Goal: Information Seeking & Learning: Understand process/instructions

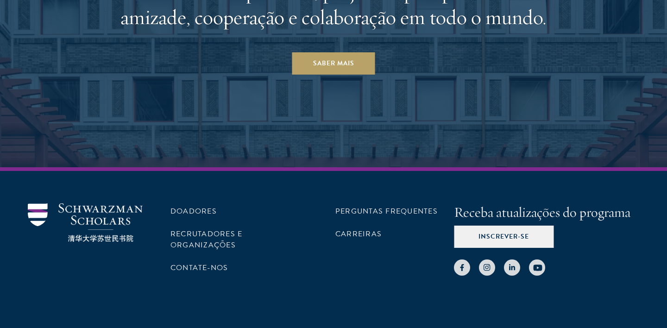
scroll to position [4707, 0]
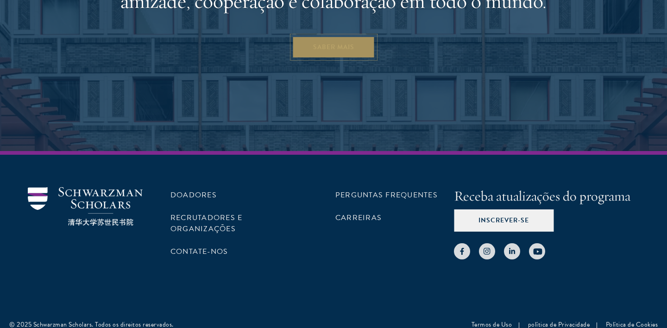
click at [344, 42] on font "Saber mais" at bounding box center [333, 47] width 41 height 10
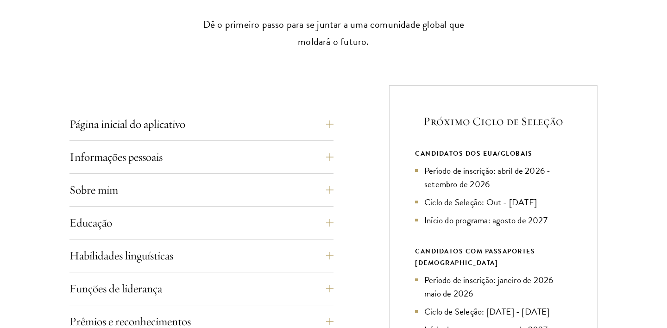
scroll to position [294, 0]
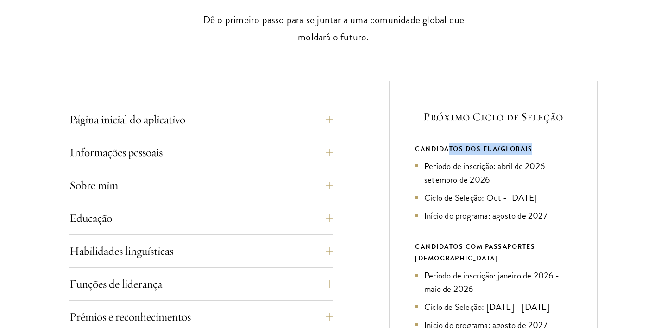
drag, startPoint x: 451, startPoint y: 151, endPoint x: 542, endPoint y: 154, distance: 90.8
click at [542, 154] on div "CANDIDATOS DOS EUA/GLOBAIS" at bounding box center [493, 149] width 156 height 12
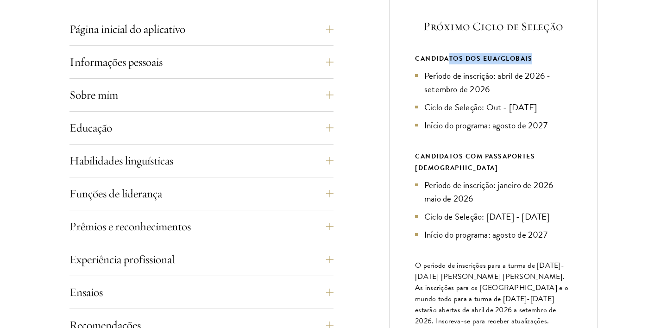
scroll to position [385, 0]
click at [484, 75] on font "Período de inscrição: abril de 2026 - setembro de 2026" at bounding box center [487, 82] width 126 height 27
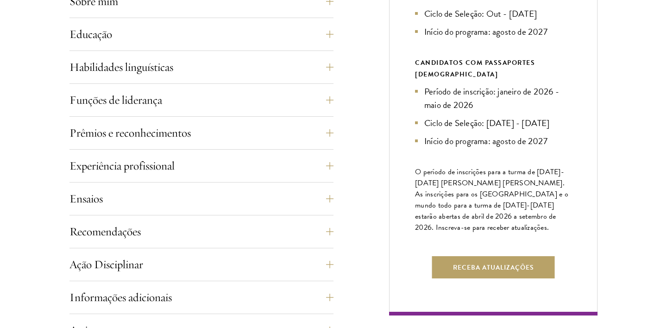
scroll to position [484, 0]
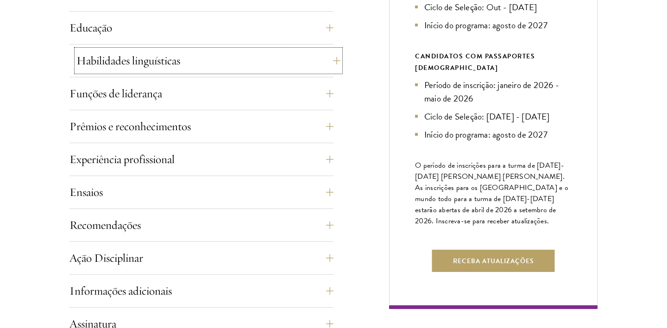
click at [331, 58] on button "Habilidades linguísticas" at bounding box center [208, 61] width 264 height 22
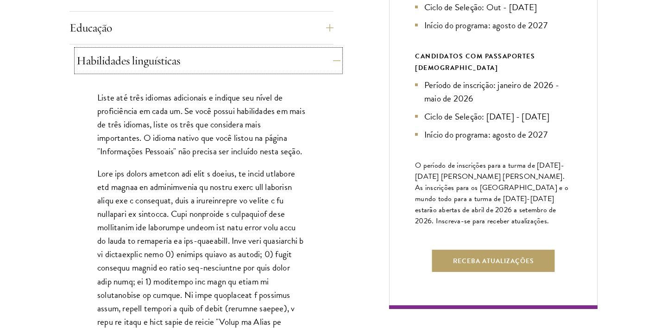
click at [331, 58] on button "Habilidades linguísticas" at bounding box center [208, 61] width 264 height 22
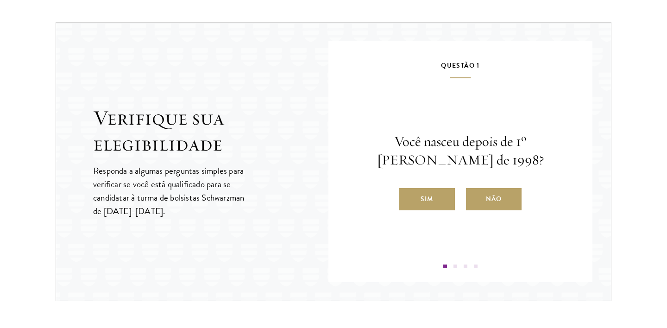
scroll to position [964, 0]
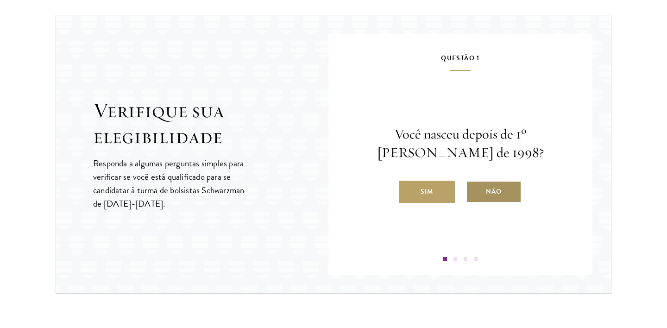
click at [498, 191] on font "Não" at bounding box center [494, 192] width 16 height 10
click at [474, 190] on input "Não" at bounding box center [470, 185] width 8 height 8
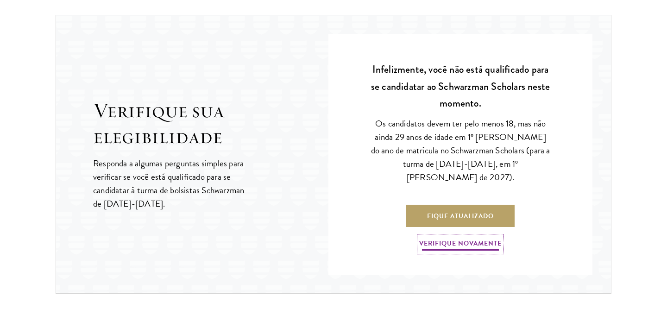
click at [489, 240] on font "Verifique novamente" at bounding box center [460, 243] width 82 height 10
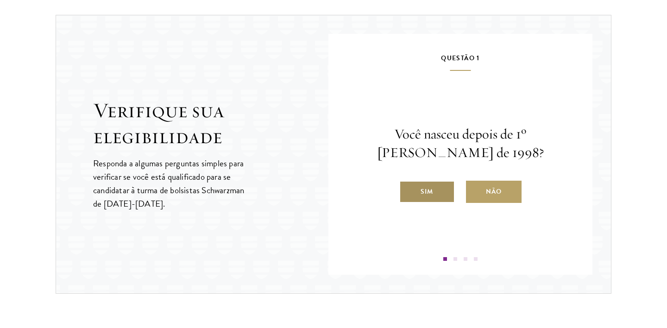
click at [446, 191] on label "Sim" at bounding box center [427, 192] width 56 height 22
click at [407, 190] on input "Sim" at bounding box center [403, 185] width 8 height 8
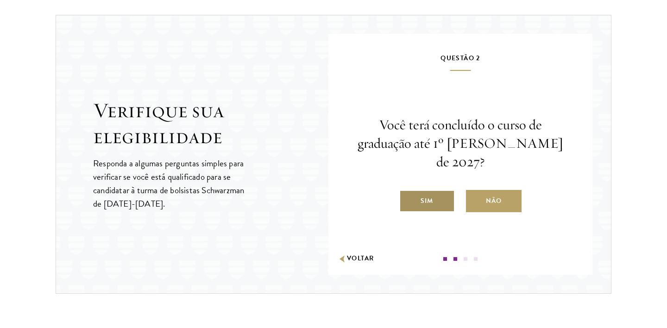
click at [445, 199] on label "Sim" at bounding box center [427, 201] width 56 height 22
click at [407, 199] on input "Sim" at bounding box center [403, 195] width 8 height 8
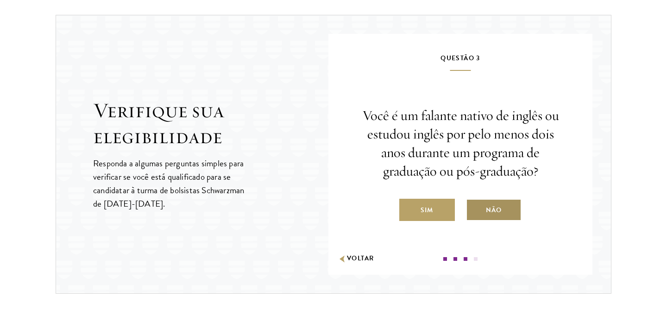
click at [500, 213] on font "Não" at bounding box center [494, 210] width 16 height 10
click at [474, 208] on input "Não" at bounding box center [470, 204] width 8 height 8
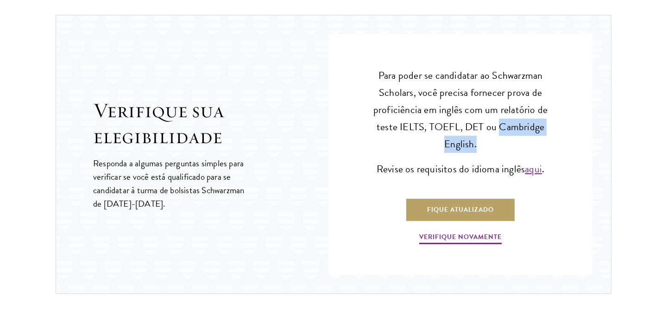
drag, startPoint x: 500, startPoint y: 128, endPoint x: 513, endPoint y: 142, distance: 19.0
click at [513, 142] on p "Para poder se candidatar ao Schwarzman Scholars, você precisa fornecer prova de…" at bounding box center [460, 110] width 181 height 86
click at [425, 143] on p "Para poder se candidatar ao Schwarzman Scholars, você precisa fornecer prova de…" at bounding box center [460, 110] width 181 height 86
click at [528, 174] on font "aqui" at bounding box center [533, 168] width 17 height 15
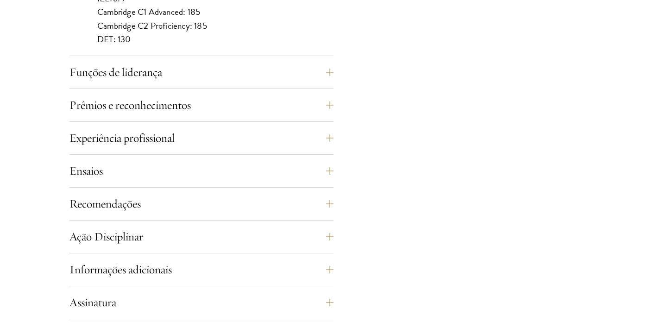
scroll to position [533, 0]
